Goal: Find specific fact: Find specific fact

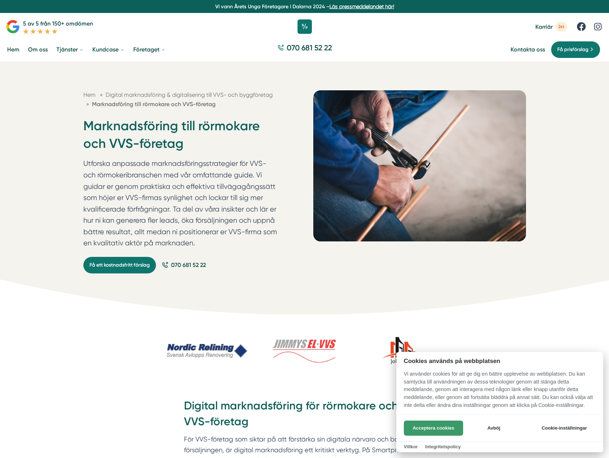
click at [440, 425] on button "Acceptera cookies" at bounding box center [433, 427] width 59 height 15
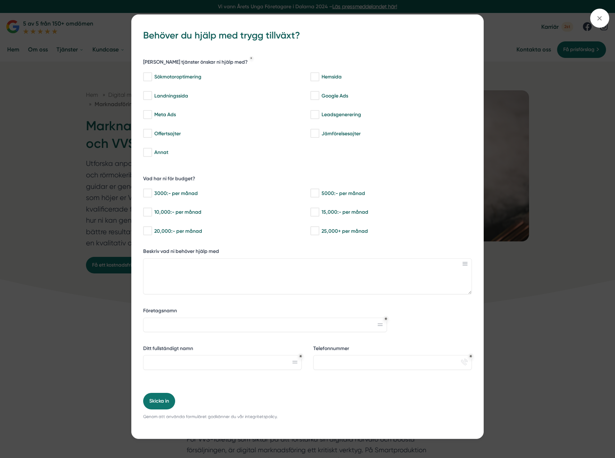
click at [307, 29] on h3 "Behöver du hjälp med trygg tillväxt?" at bounding box center [307, 36] width 329 height 20
click at [594, 23] on span at bounding box center [599, 18] width 19 height 19
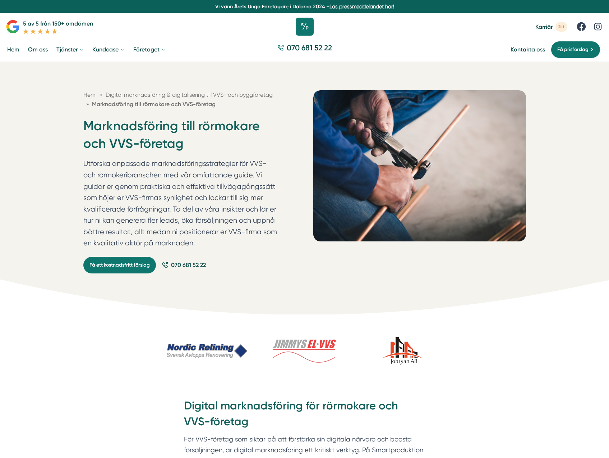
click at [300, 31] on icon at bounding box center [305, 27] width 18 height 18
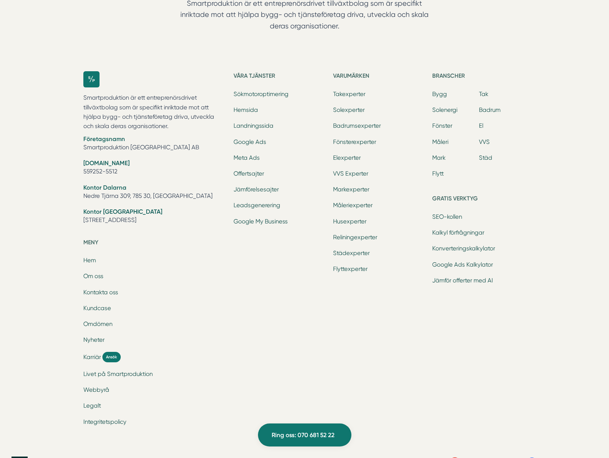
scroll to position [2282, 0]
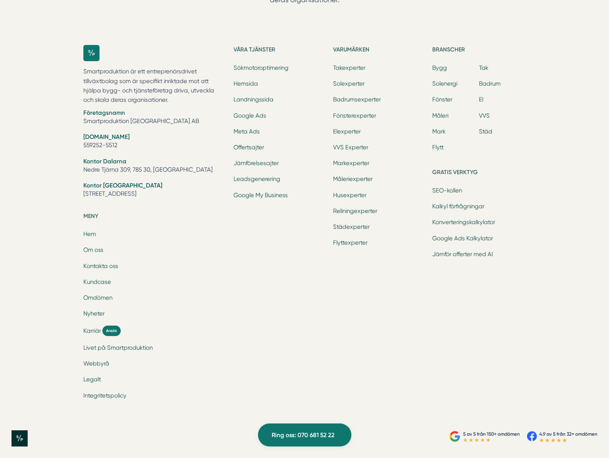
click at [531, 435] on icon at bounding box center [532, 436] width 10 height 10
click at [101, 277] on ul "Hem Om oss Kontakta oss Kundcase Omdömen Nyheter Karriär Ansök Livet på Smartpr…" at bounding box center [154, 315] width 142 height 171
click at [96, 282] on link "Kundcase" at bounding box center [97, 281] width 28 height 7
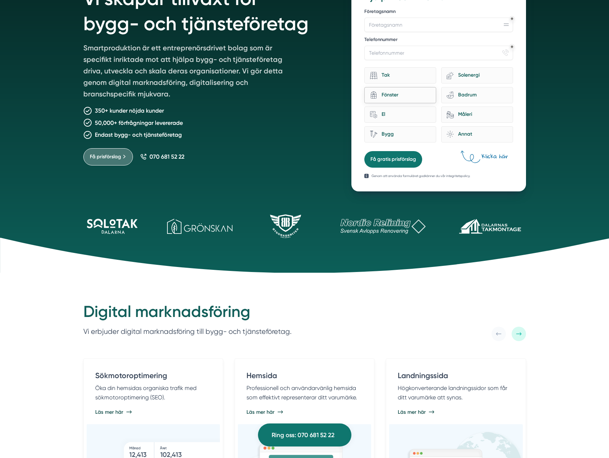
scroll to position [0, 0]
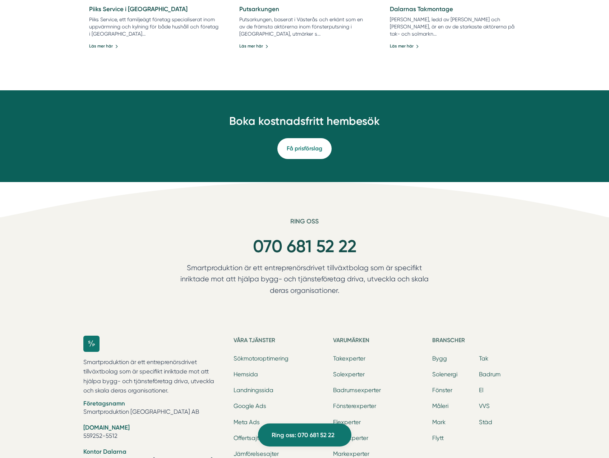
scroll to position [1012, 0]
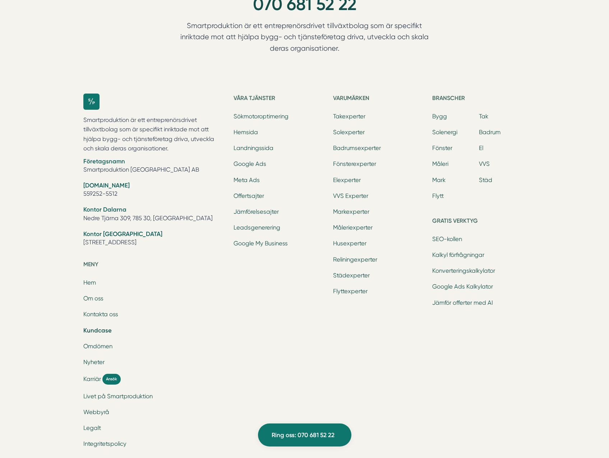
click at [103, 194] on li "[DOMAIN_NAME] 559252-5512" at bounding box center [154, 190] width 142 height 18
copy ul "559252-5512"
